Goal: Information Seeking & Learning: Learn about a topic

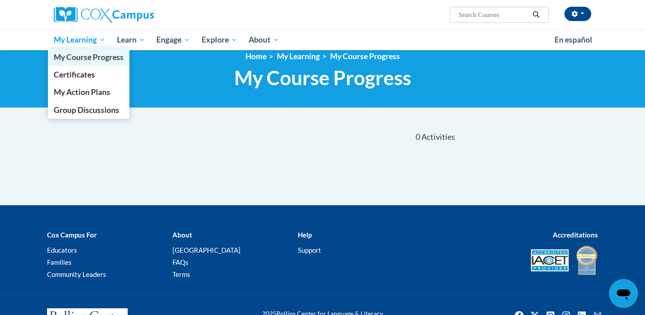
click at [103, 61] on span "My Course Progress" at bounding box center [89, 56] width 70 height 9
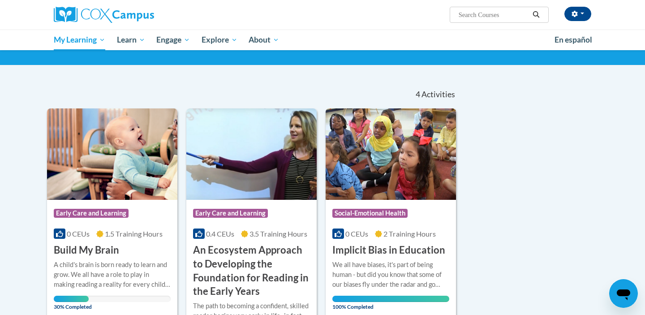
scroll to position [66, 0]
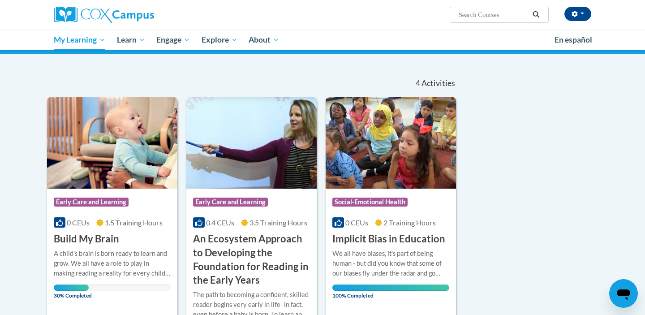
click at [136, 140] on img at bounding box center [112, 142] width 130 height 91
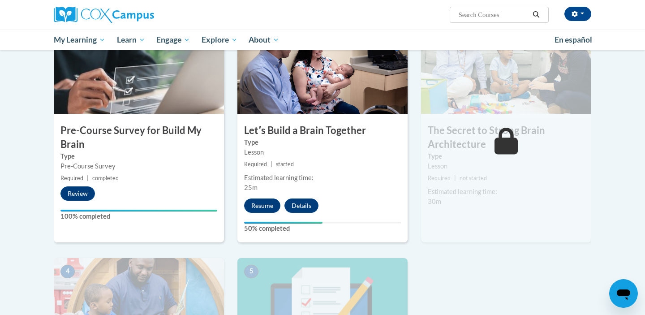
scroll to position [235, 0]
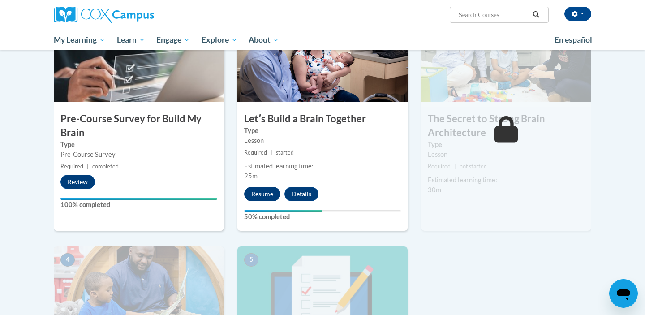
click at [262, 193] on button "Resume" at bounding box center [262, 194] width 36 height 14
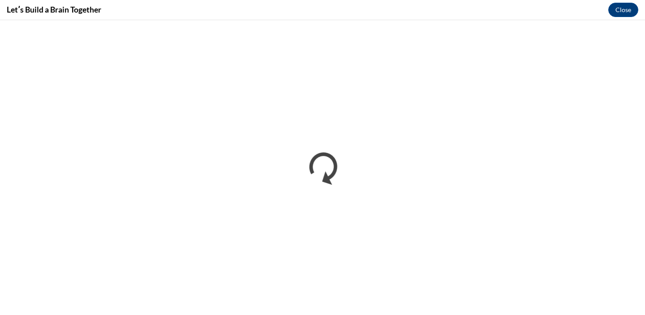
scroll to position [0, 0]
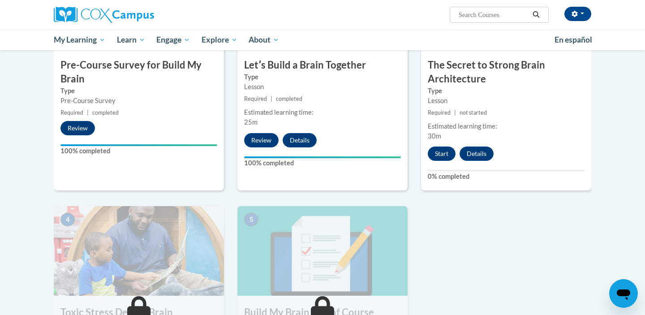
scroll to position [287, 0]
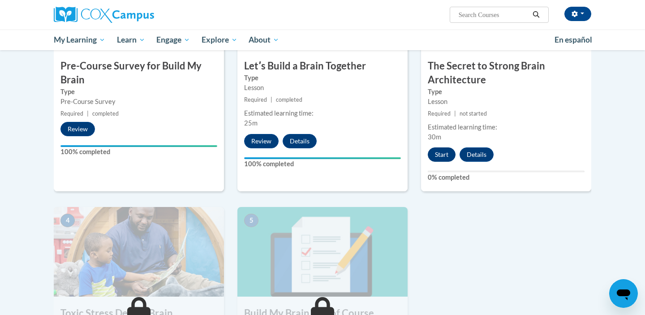
click at [439, 153] on button "Start" at bounding box center [442, 154] width 28 height 14
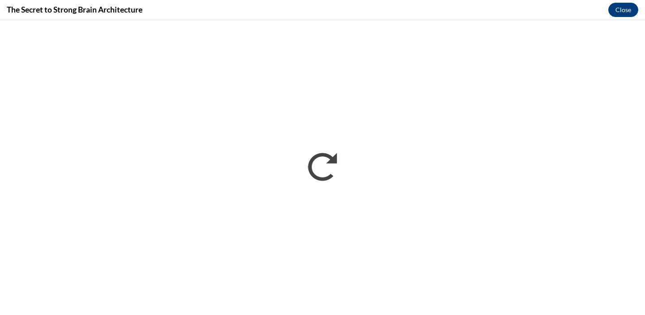
scroll to position [0, 0]
click at [525, 1] on div "The Secret to Strong Brain Architecture Close" at bounding box center [322, 10] width 645 height 20
click at [181, 2] on div "The Secret to Strong Brain Architecture Close" at bounding box center [322, 10] width 645 height 20
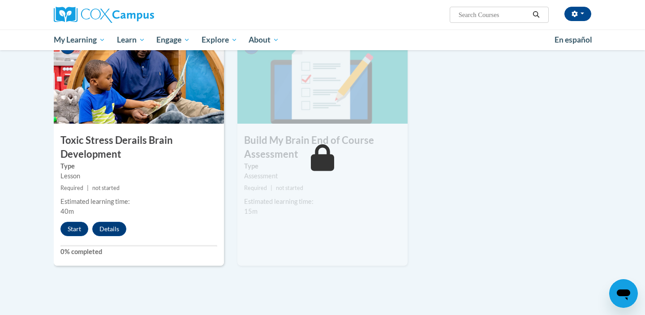
scroll to position [467, 0]
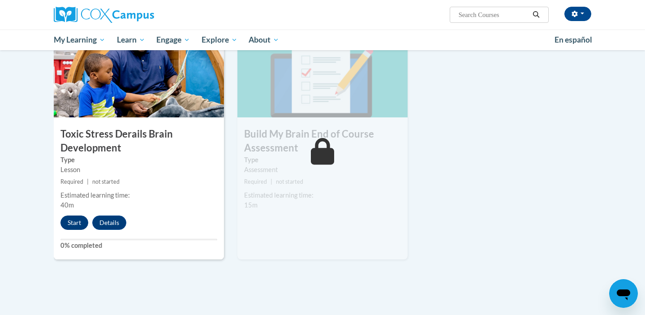
click at [70, 222] on button "Start" at bounding box center [74, 222] width 28 height 14
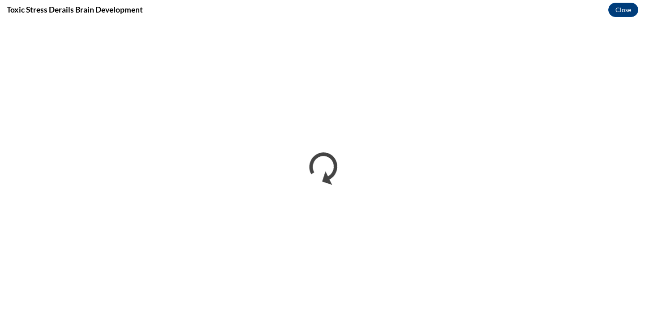
scroll to position [0, 0]
